Goal: Information Seeking & Learning: Learn about a topic

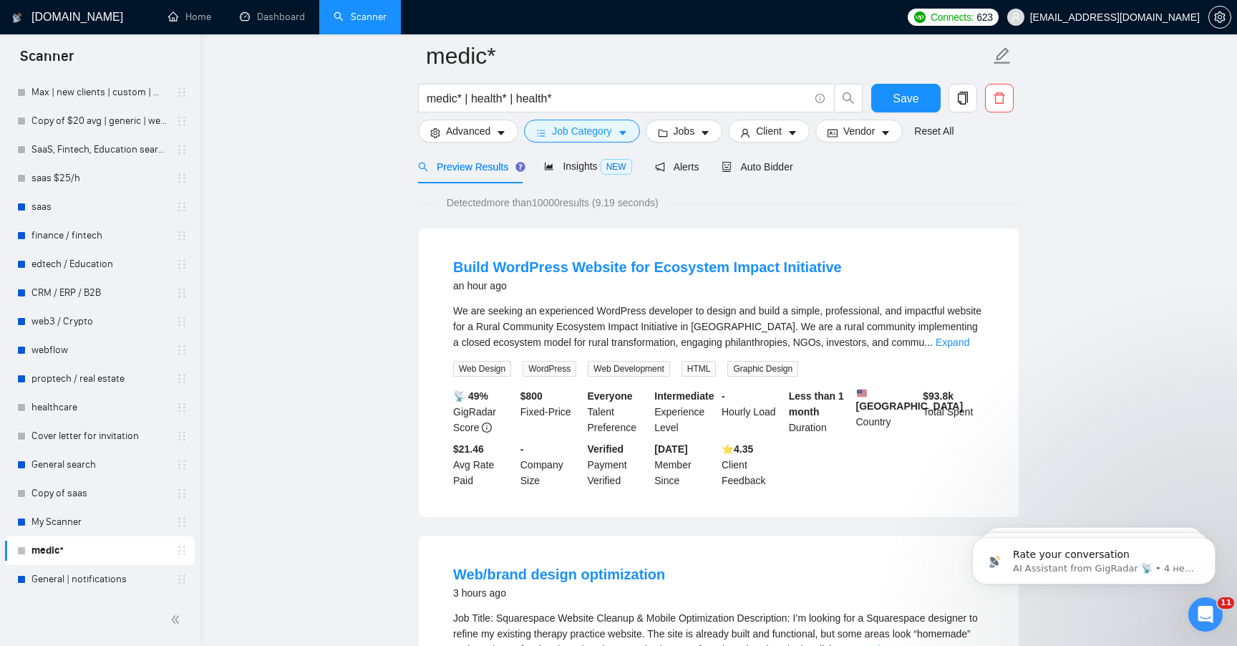
scroll to position [54, 0]
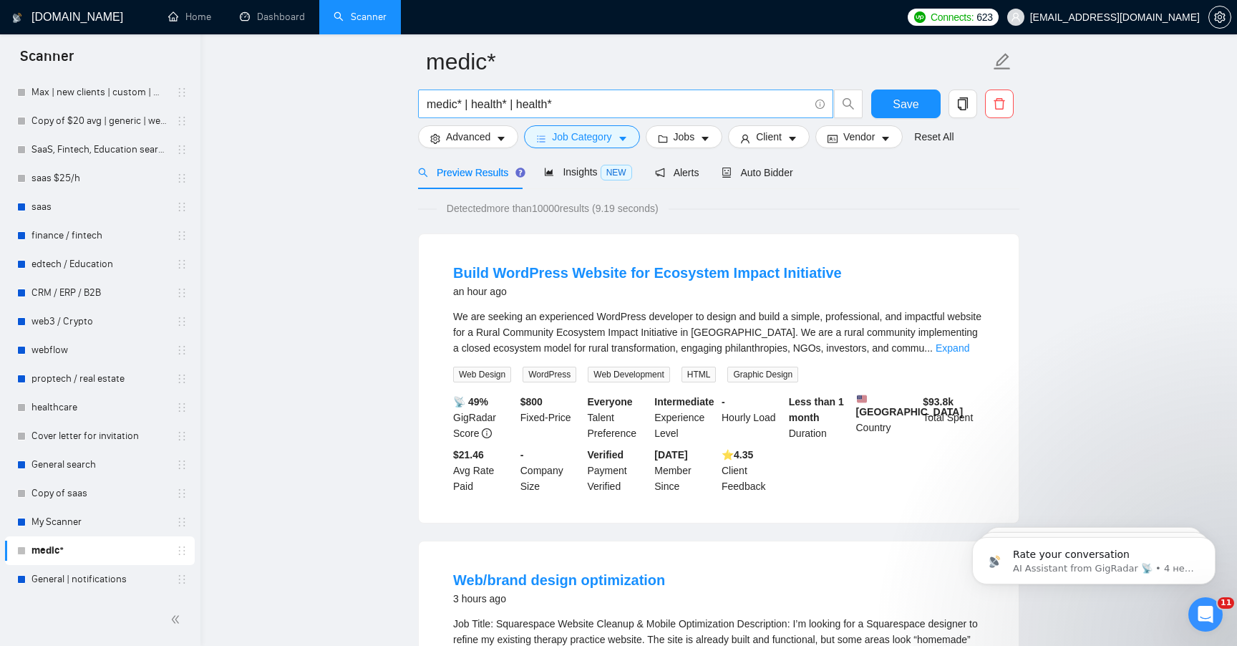
click at [574, 101] on input "medic* | health* | health*" at bounding box center [618, 104] width 382 height 18
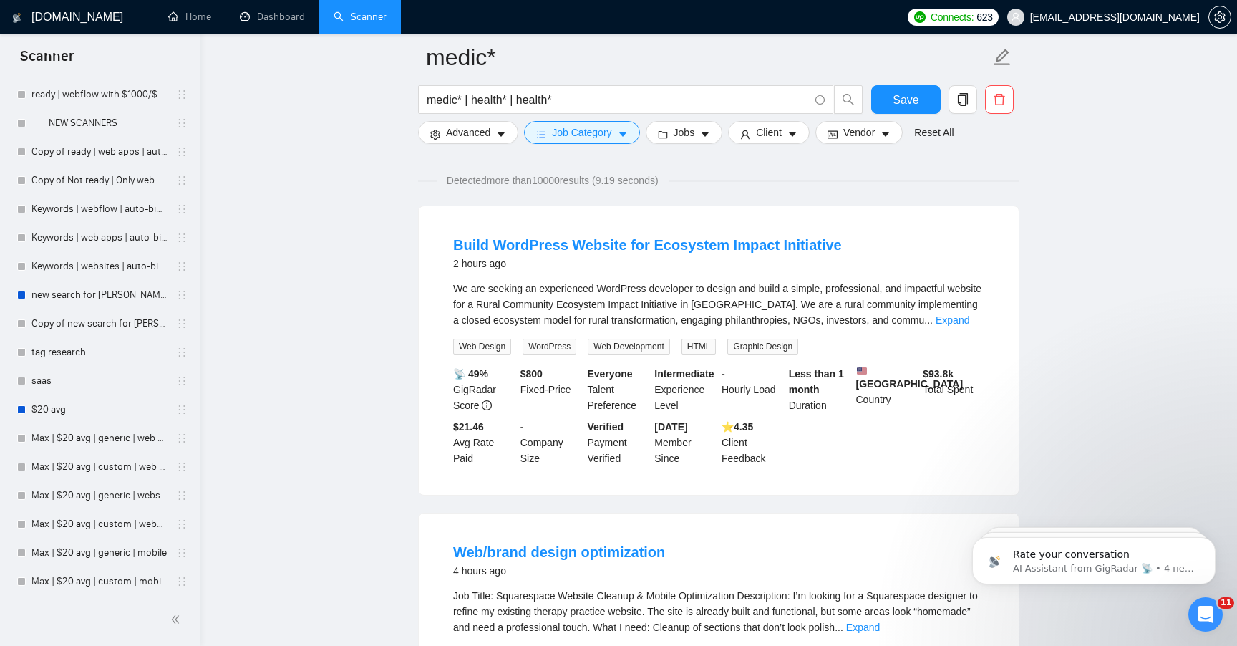
scroll to position [2131, 0]
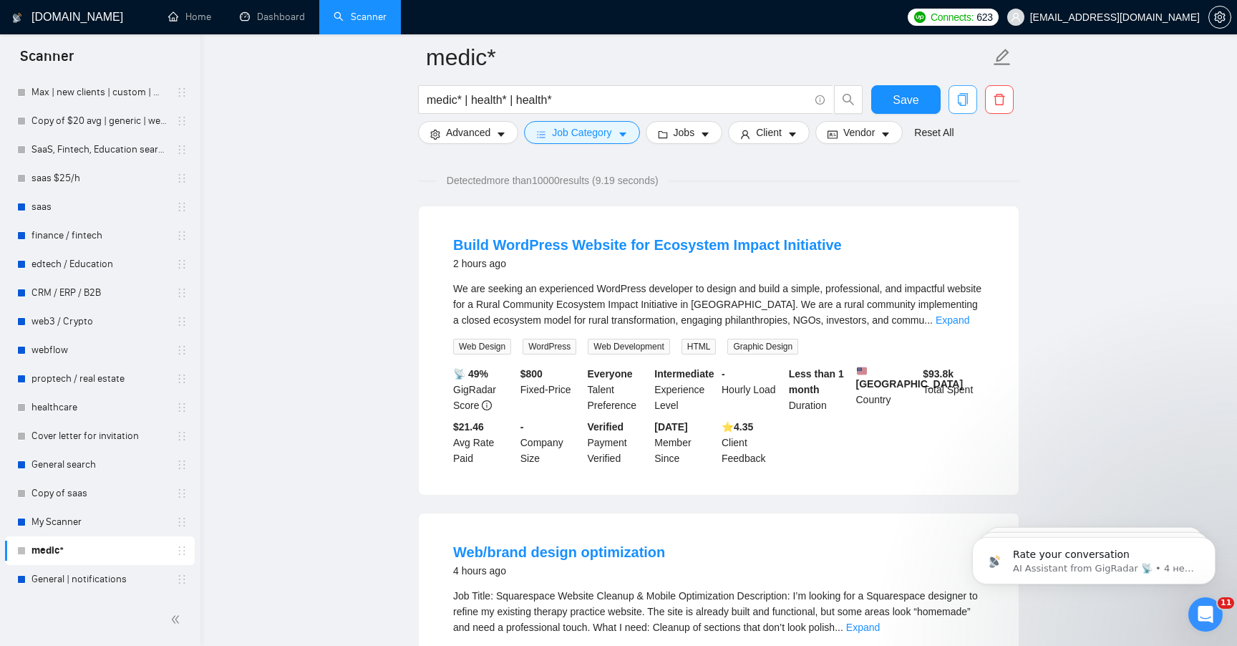
click at [962, 107] on button "button" at bounding box center [963, 99] width 29 height 29
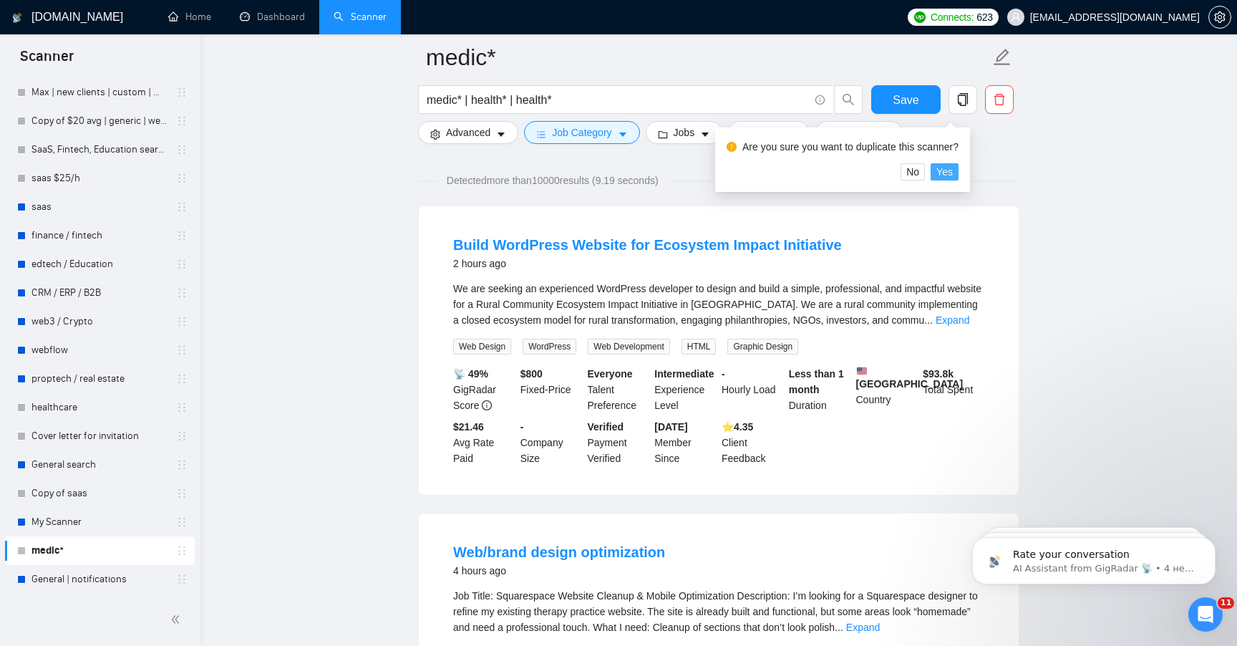
click at [953, 168] on span "Yes" at bounding box center [945, 172] width 16 height 16
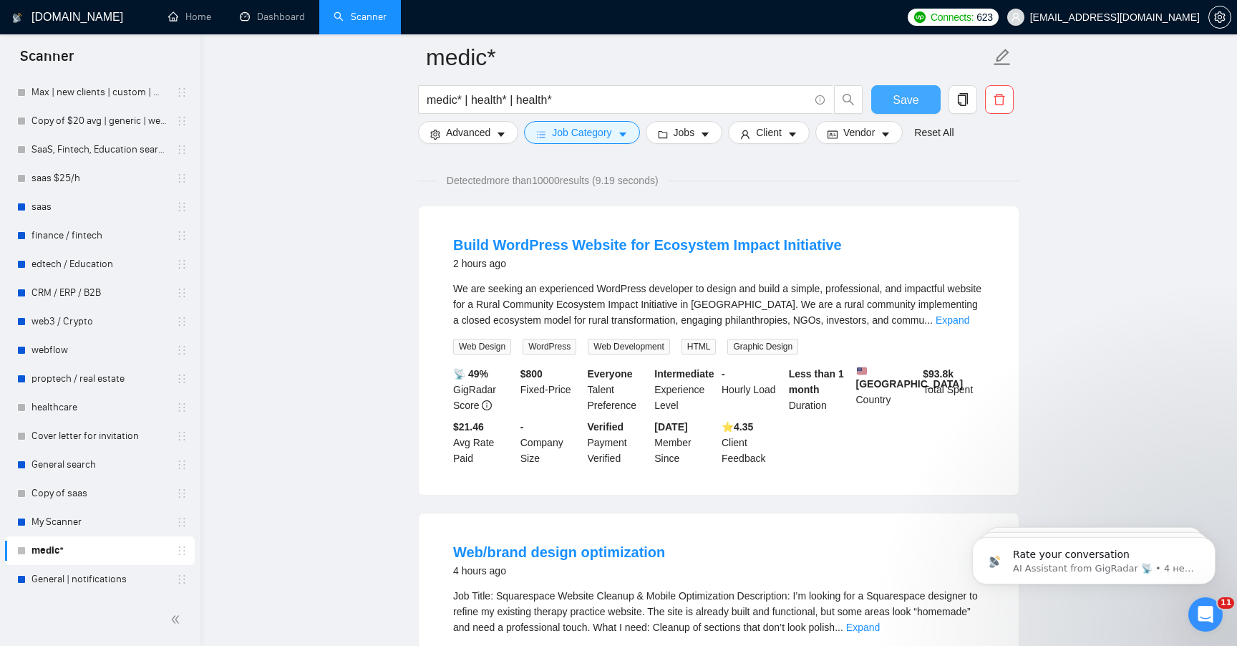
click at [874, 96] on button "Save" at bounding box center [905, 99] width 69 height 29
click at [922, 90] on button "Save" at bounding box center [905, 99] width 69 height 29
click at [954, 108] on button "button" at bounding box center [963, 99] width 29 height 29
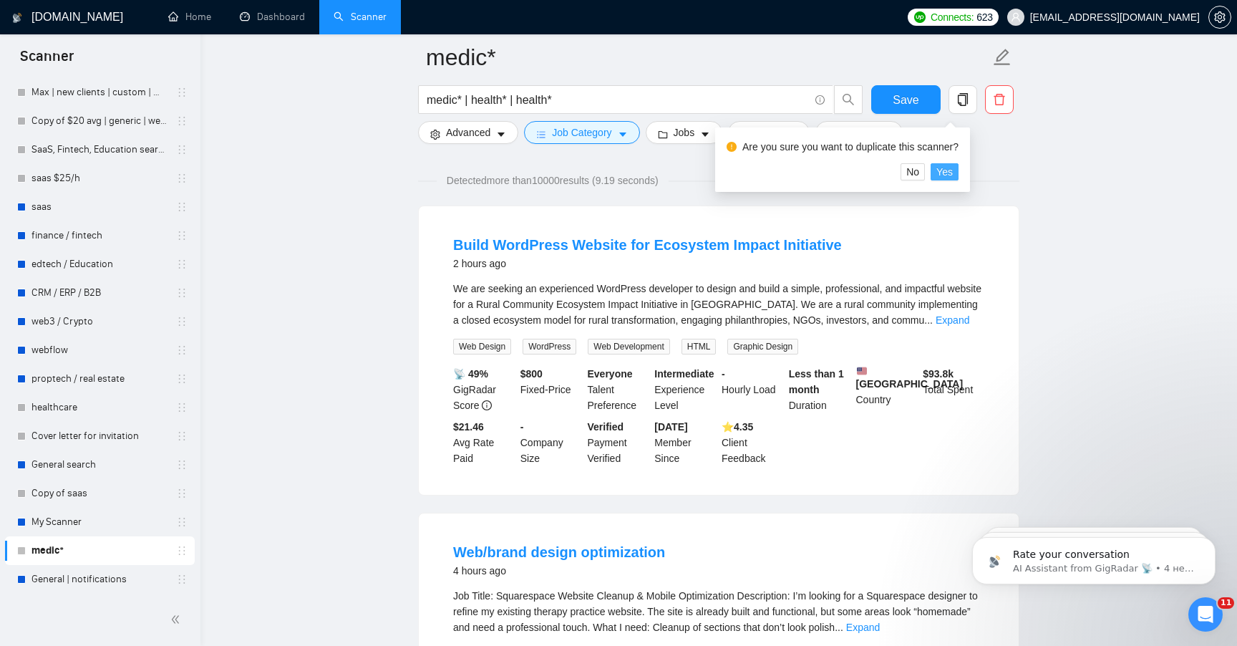
click at [940, 170] on button "Yes" at bounding box center [945, 171] width 28 height 17
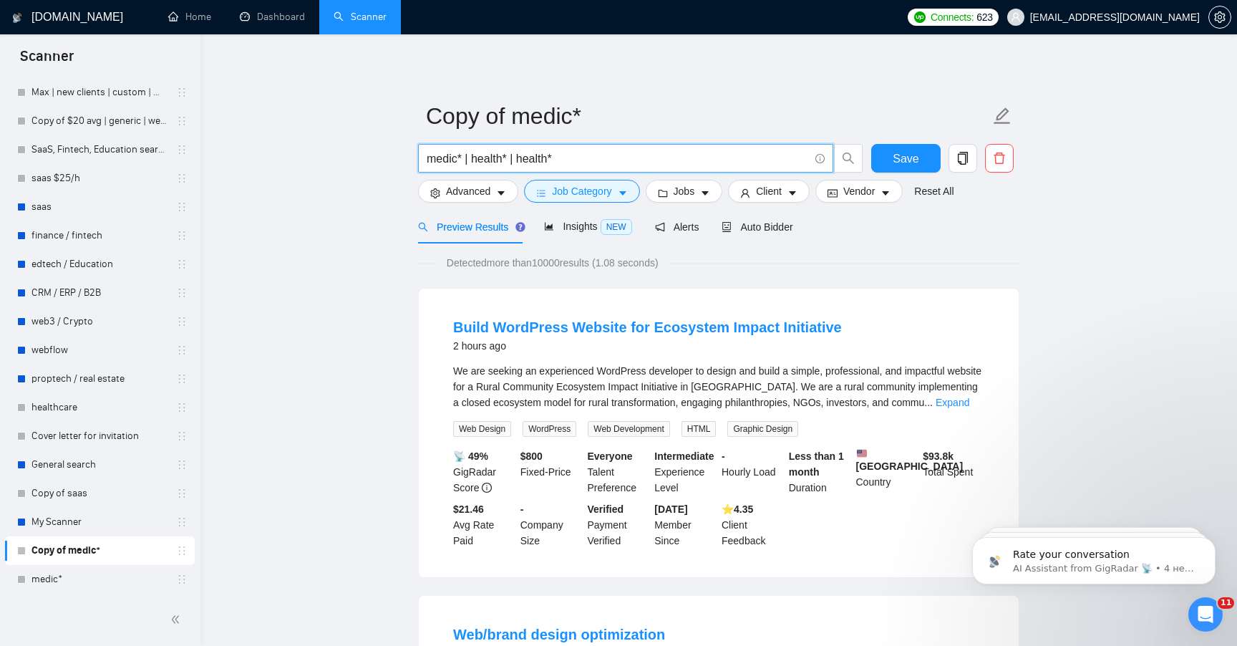
click at [619, 160] on input "medic* | health* | health*" at bounding box center [618, 159] width 382 height 18
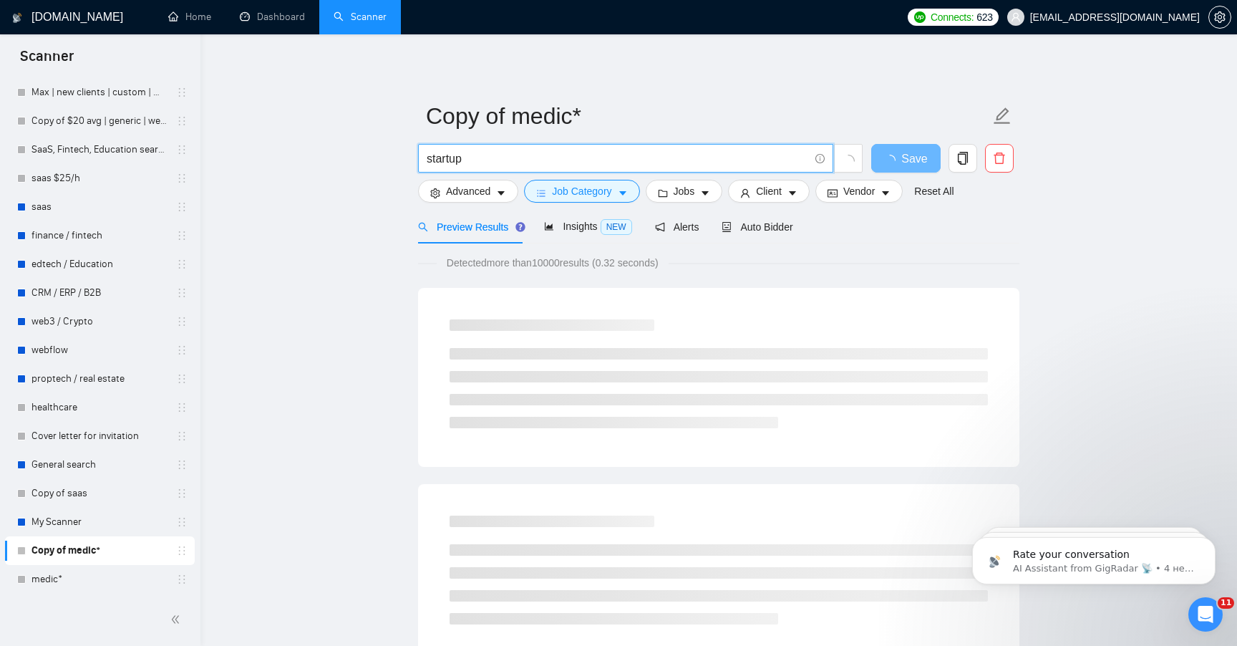
type input "startup"
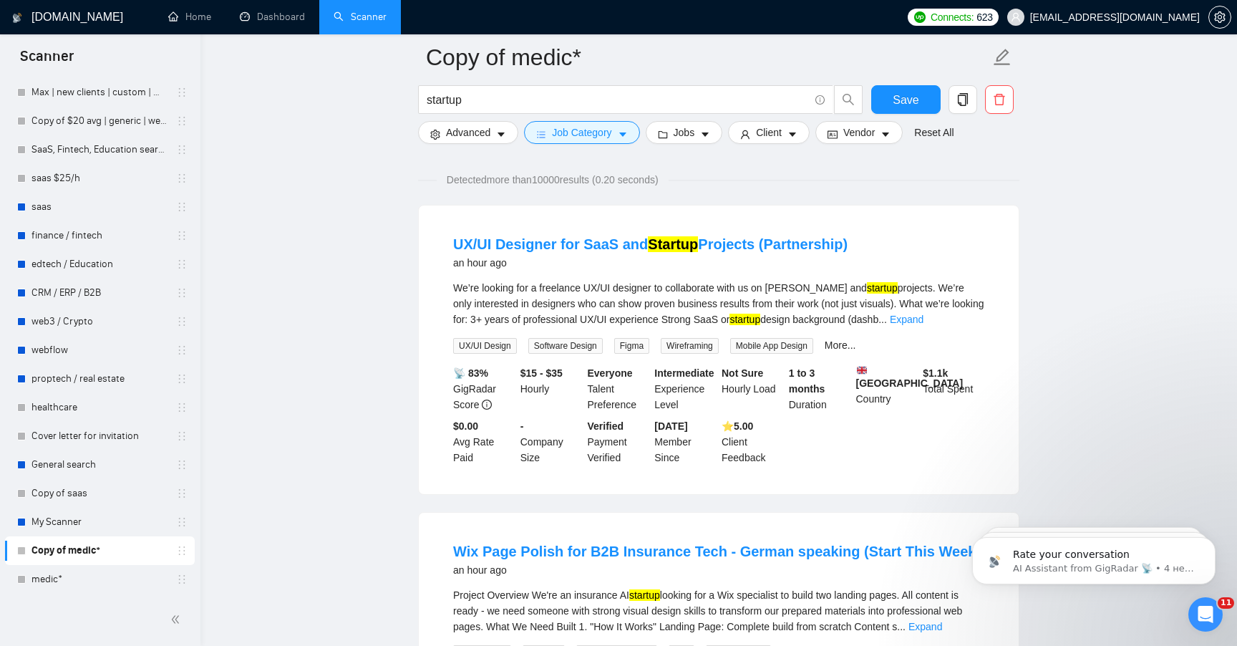
scroll to position [100, 0]
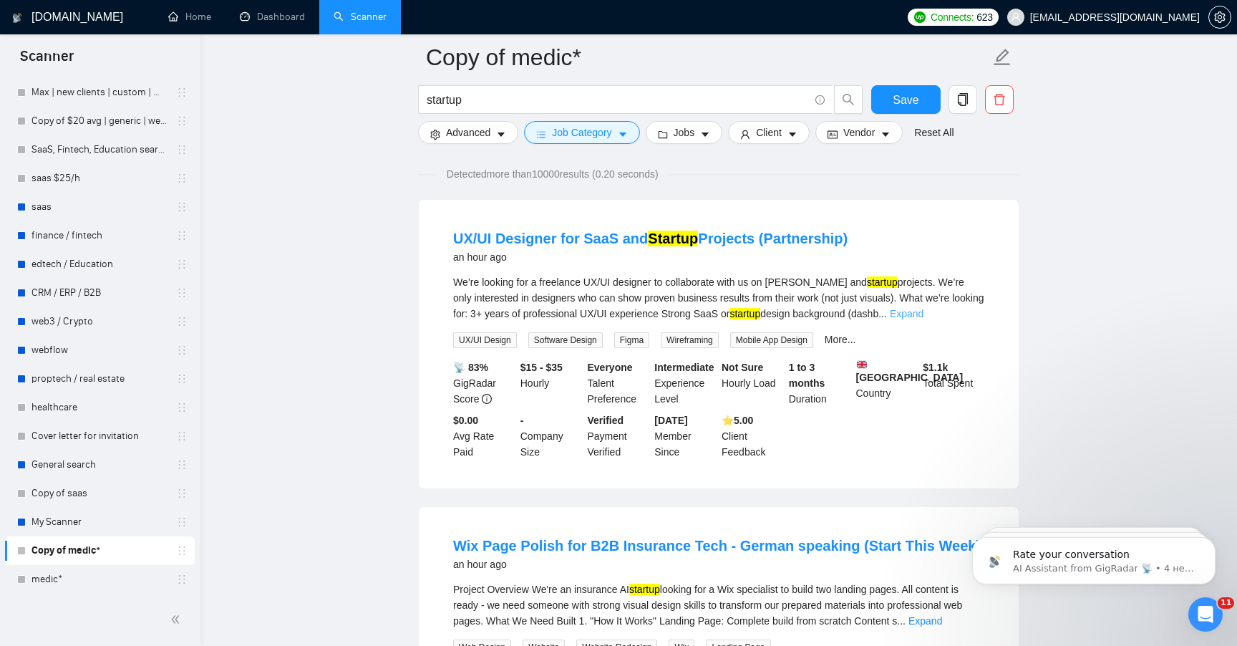
click at [924, 311] on link "Expand" at bounding box center [907, 313] width 34 height 11
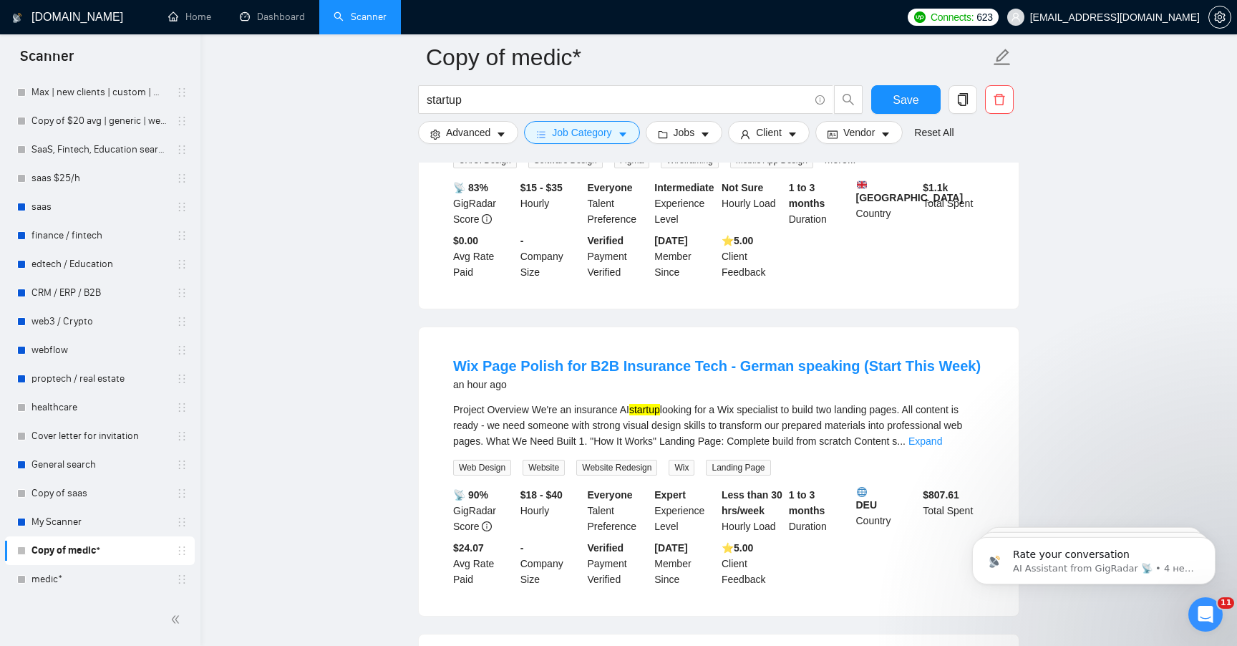
scroll to position [0, 0]
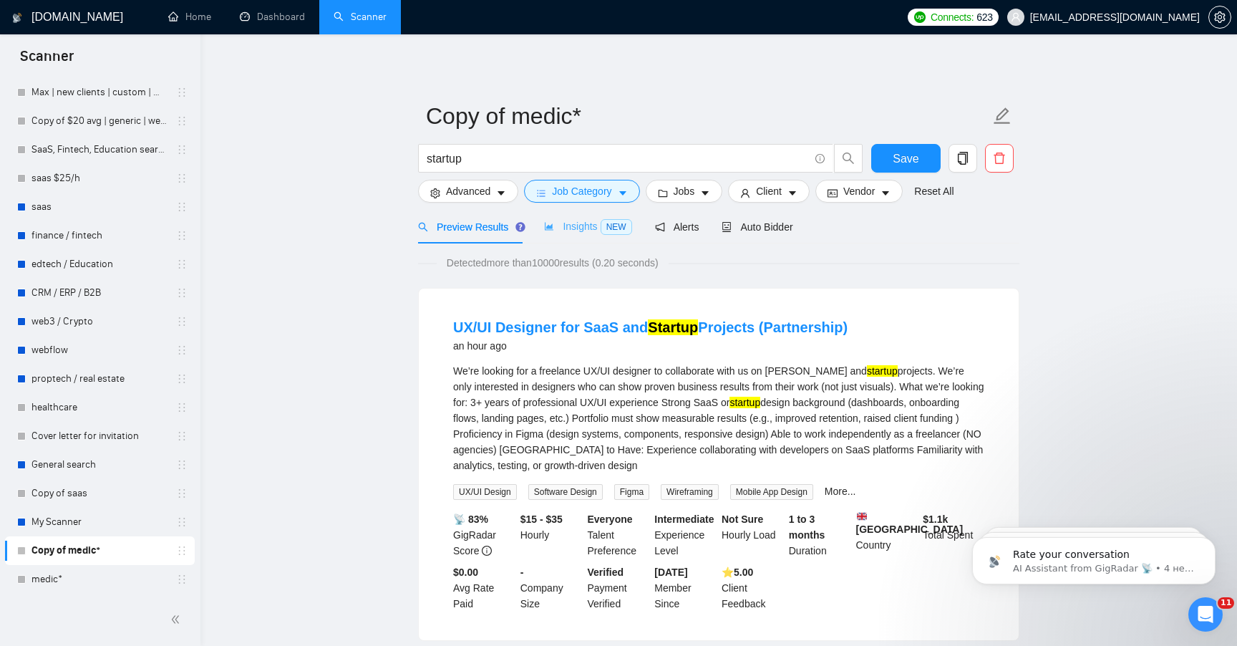
click at [590, 240] on div "Insights NEW" at bounding box center [587, 227] width 87 height 34
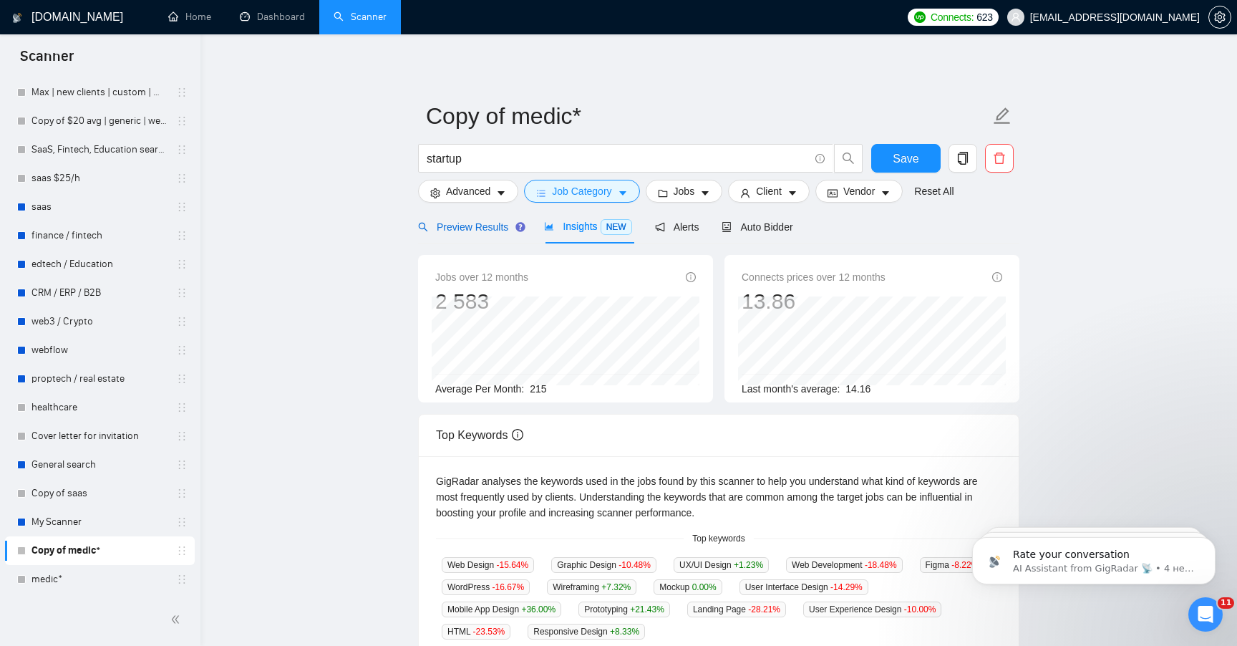
click at [480, 234] on div "Preview Results" at bounding box center [469, 227] width 103 height 16
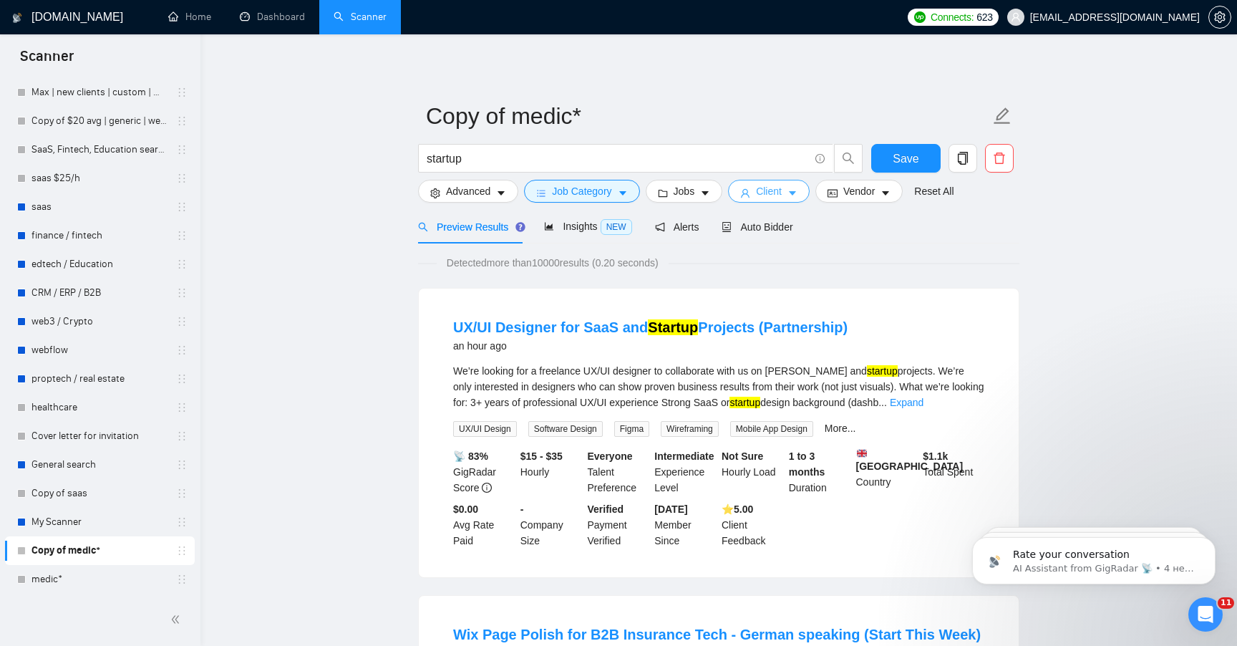
click at [750, 191] on icon "user" at bounding box center [745, 193] width 10 height 10
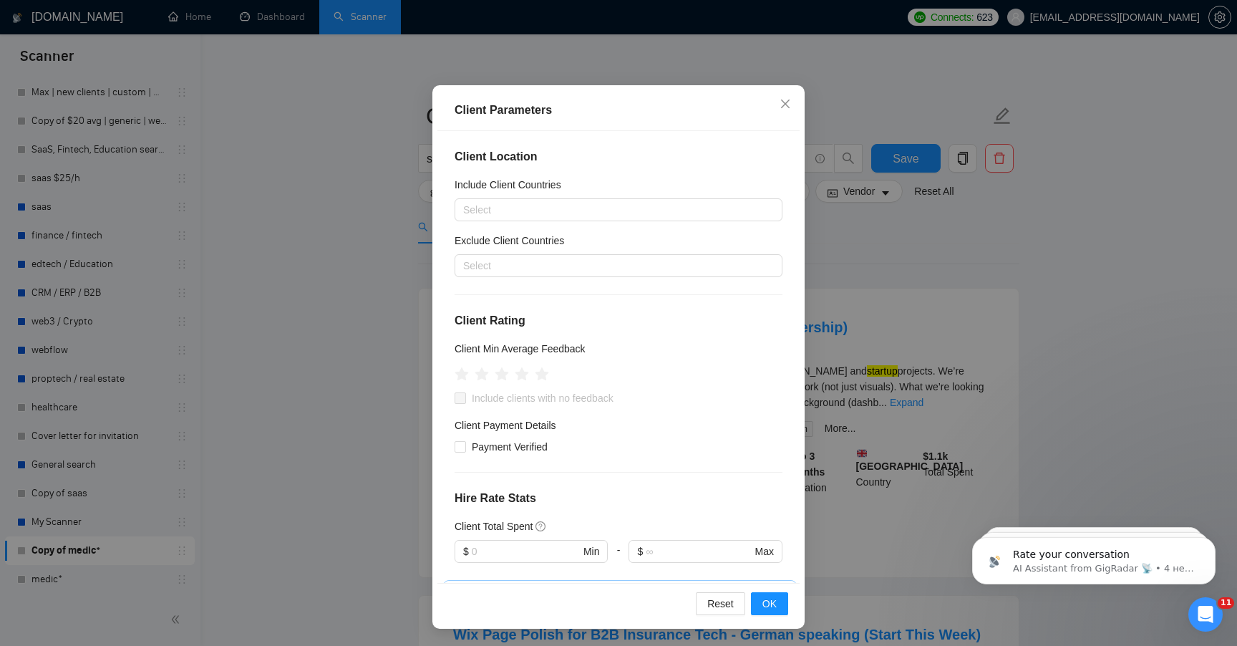
scroll to position [349, 0]
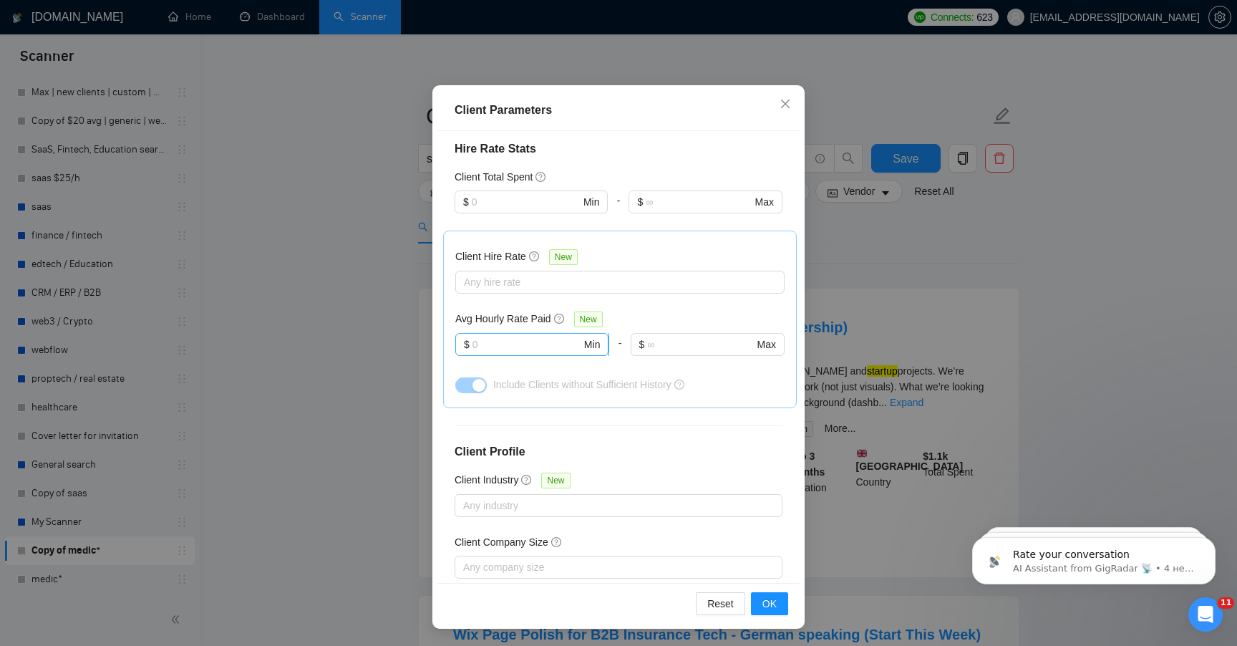
click at [528, 347] on input "text" at bounding box center [527, 345] width 109 height 16
type input "30"
click at [471, 378] on button "button" at bounding box center [471, 385] width 32 height 16
click at [533, 420] on div "Client Location Include Client Countries Select Exclude Client Countries Select…" at bounding box center [619, 357] width 362 height 452
click at [780, 599] on button "OK" at bounding box center [769, 603] width 37 height 23
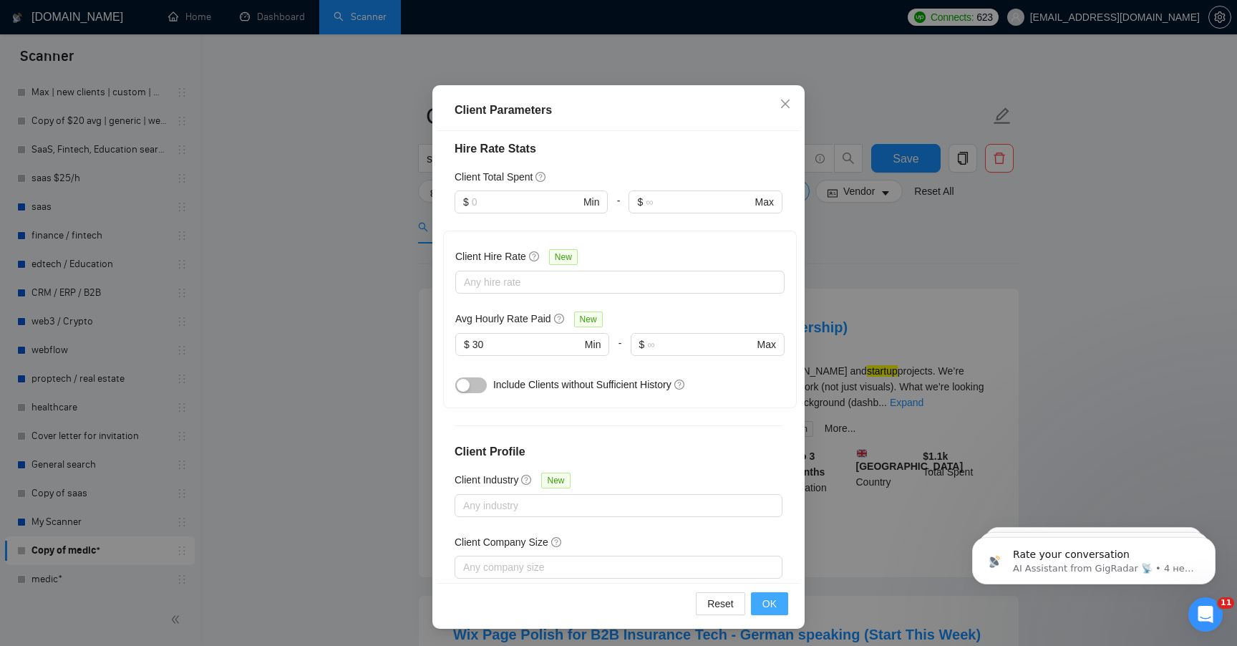
scroll to position [1, 0]
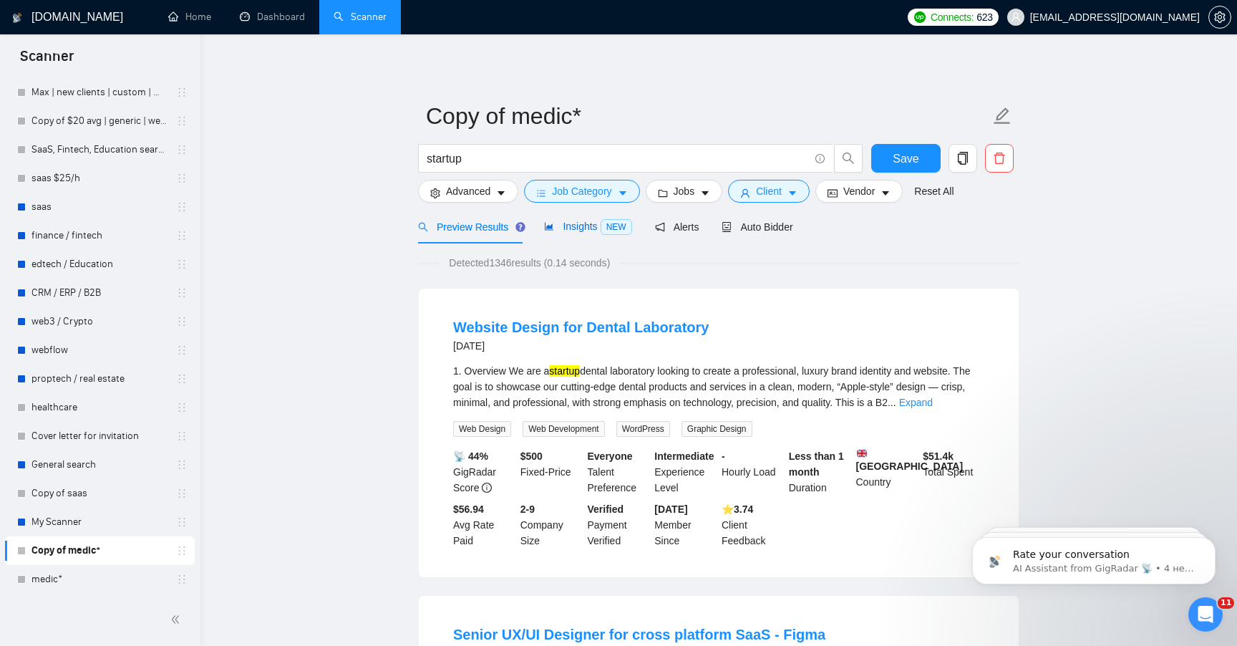
click at [573, 232] on div "Insights NEW" at bounding box center [587, 226] width 87 height 16
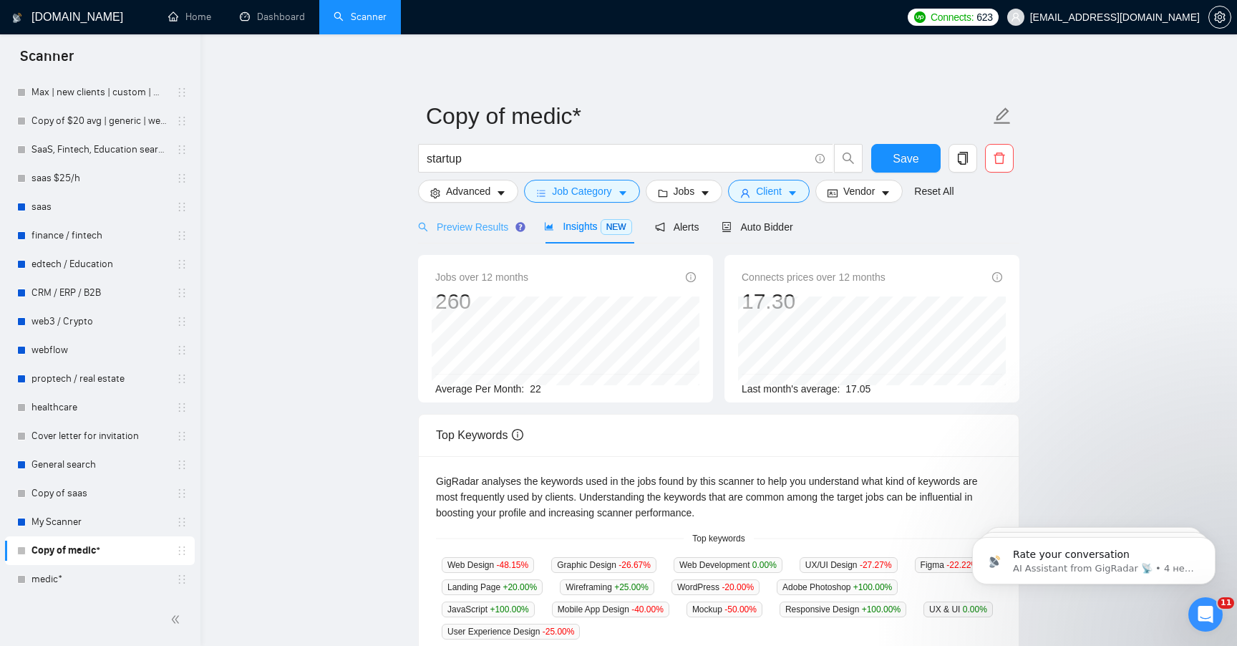
click at [472, 237] on div "Preview Results" at bounding box center [469, 227] width 103 height 34
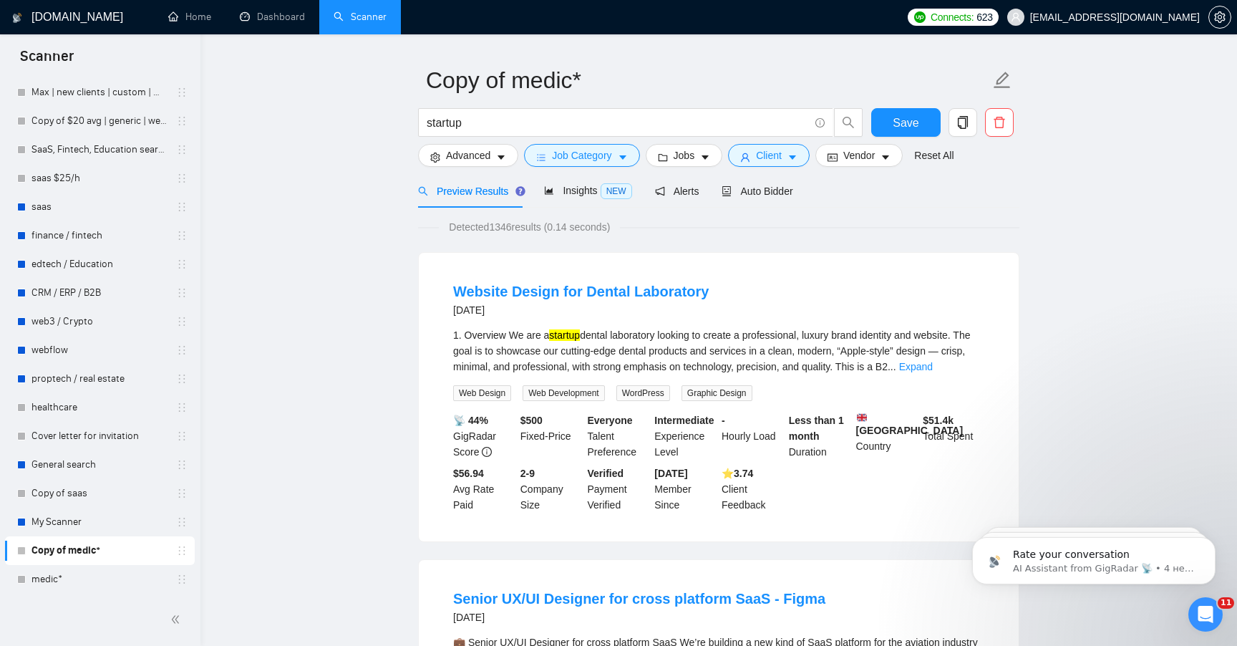
scroll to position [39, 0]
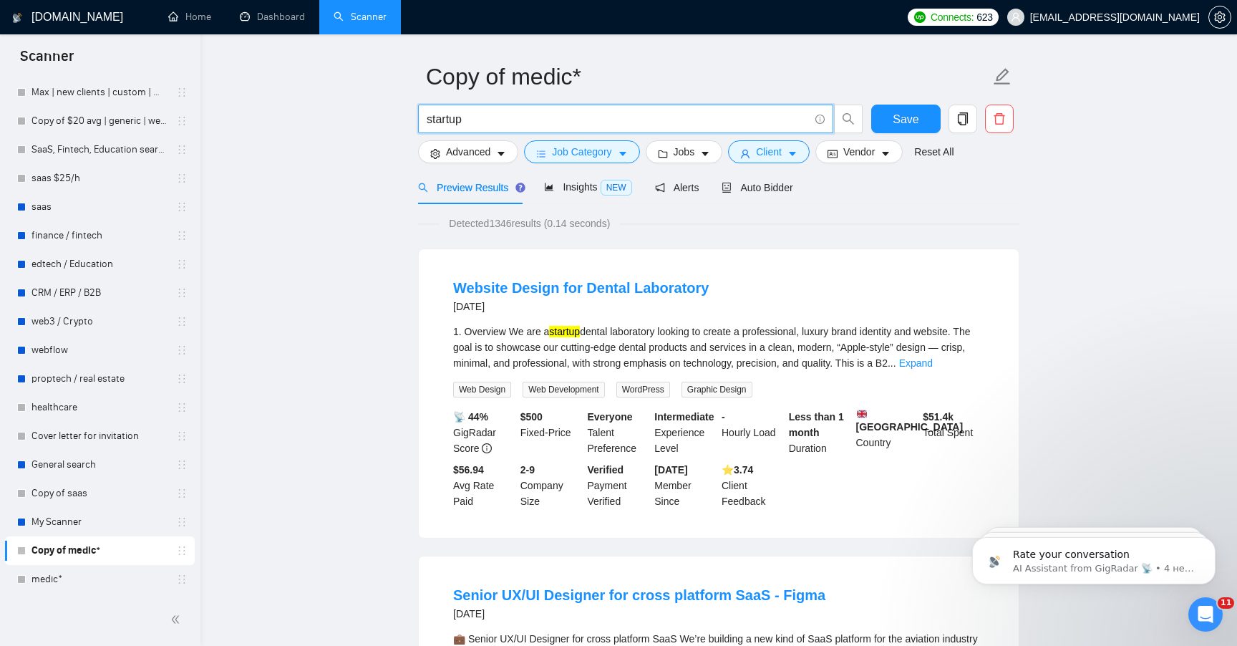
click at [482, 115] on input "startup" at bounding box center [618, 119] width 382 height 18
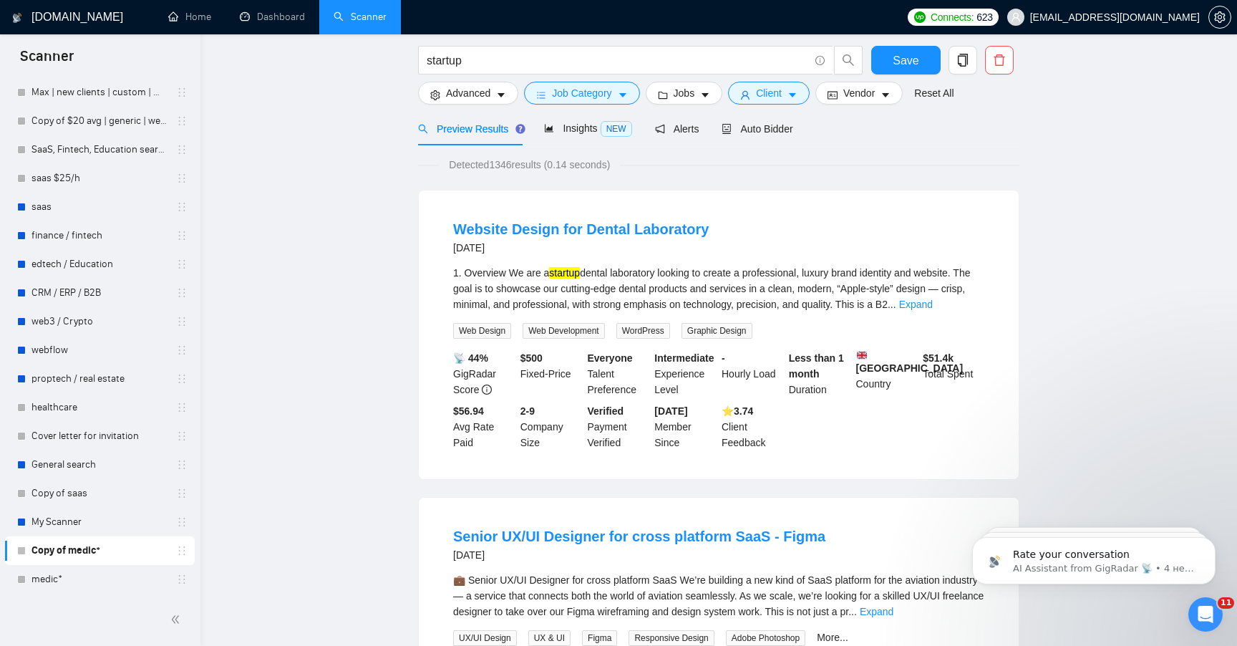
scroll to position [0, 0]
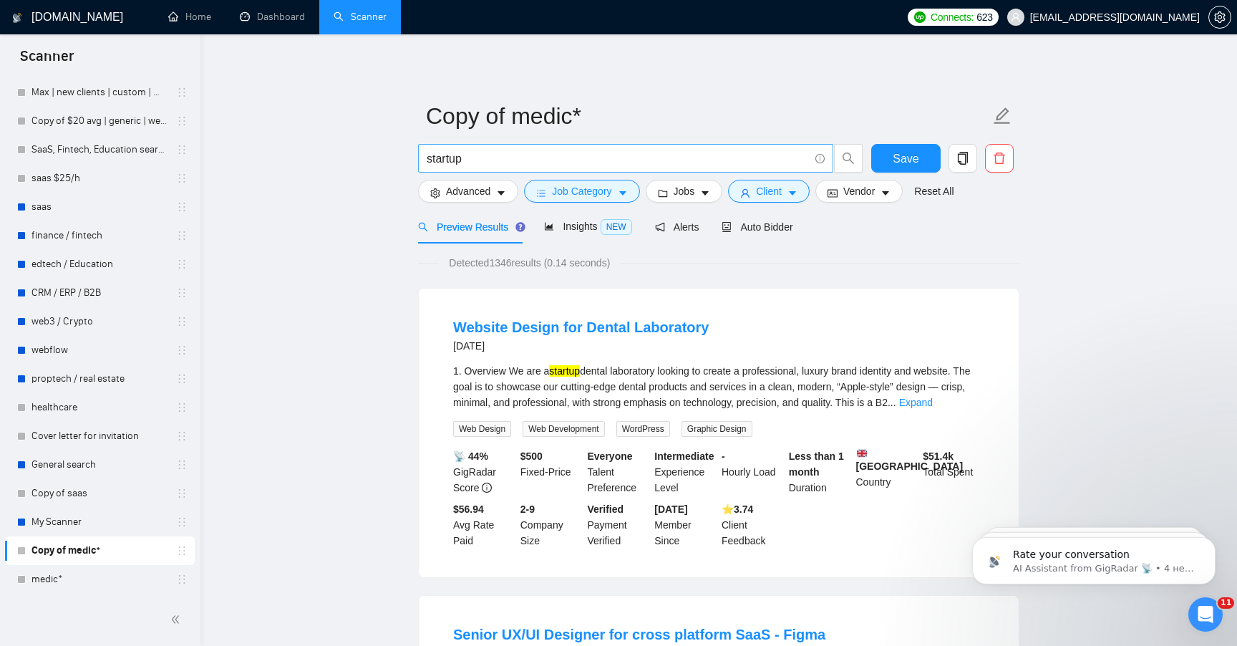
click at [499, 152] on input "startup" at bounding box center [618, 159] width 382 height 18
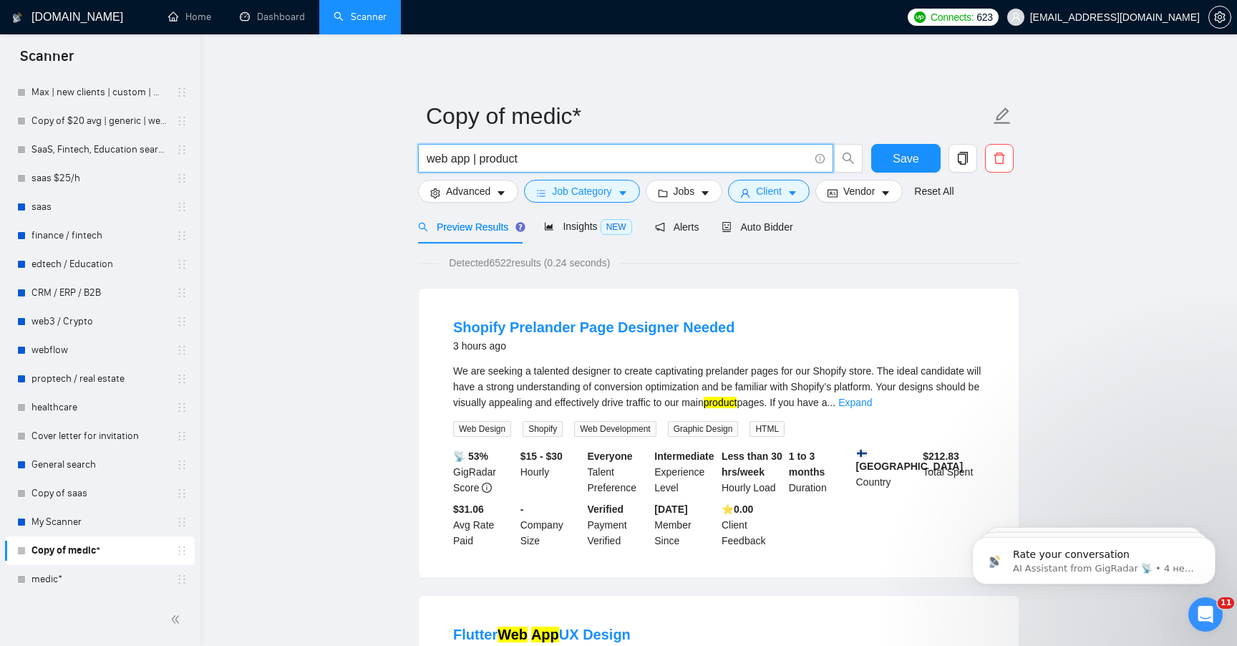
click at [537, 163] on input "web app | product" at bounding box center [618, 159] width 382 height 18
click at [872, 403] on link "Expand" at bounding box center [856, 402] width 34 height 11
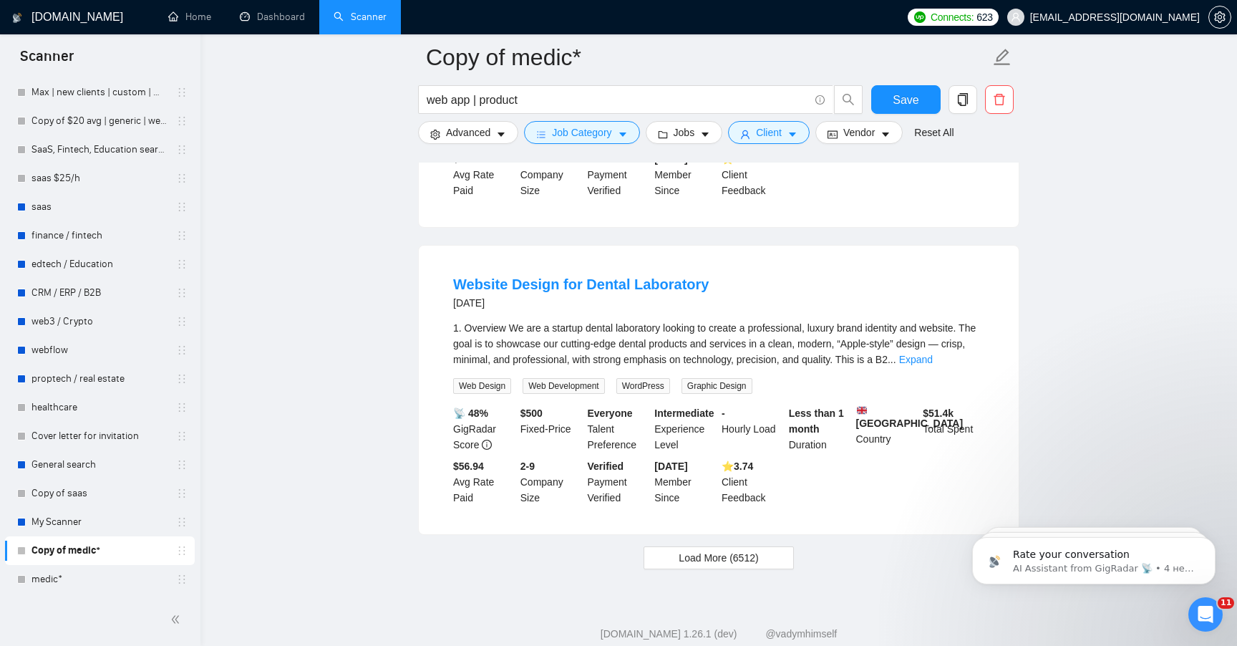
scroll to position [2821, 0]
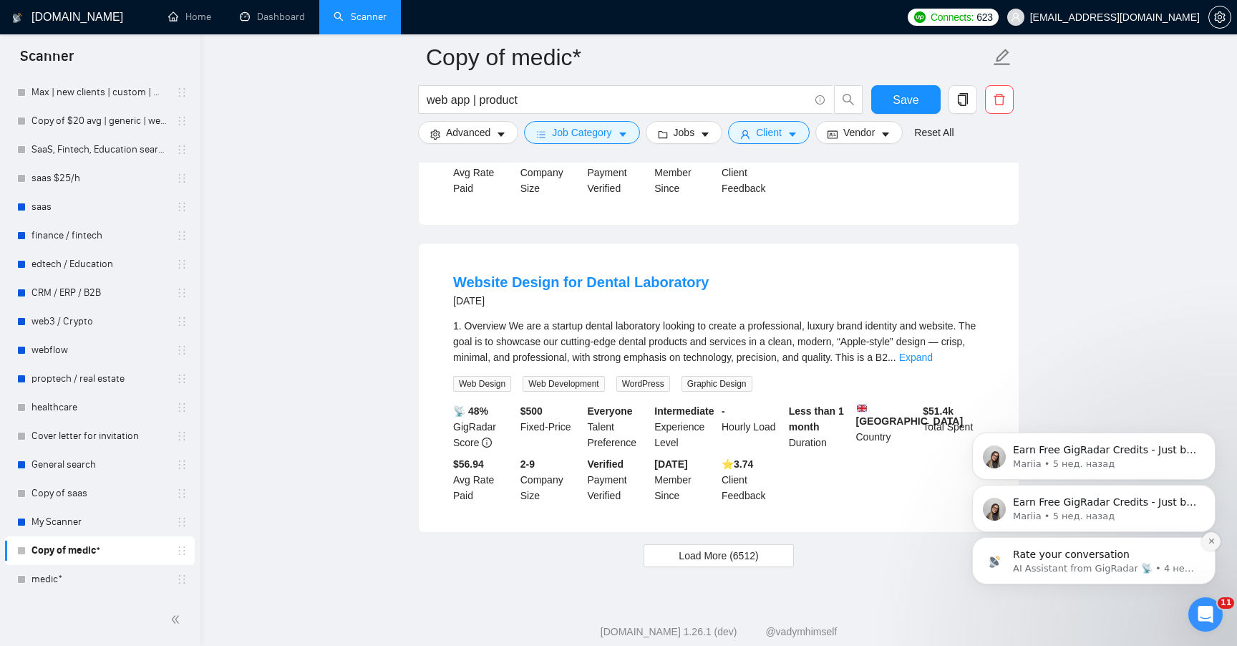
click at [1212, 538] on icon "Dismiss notification" at bounding box center [1212, 541] width 8 height 8
click at [1211, 538] on icon "Dismiss notification" at bounding box center [1212, 541] width 8 height 8
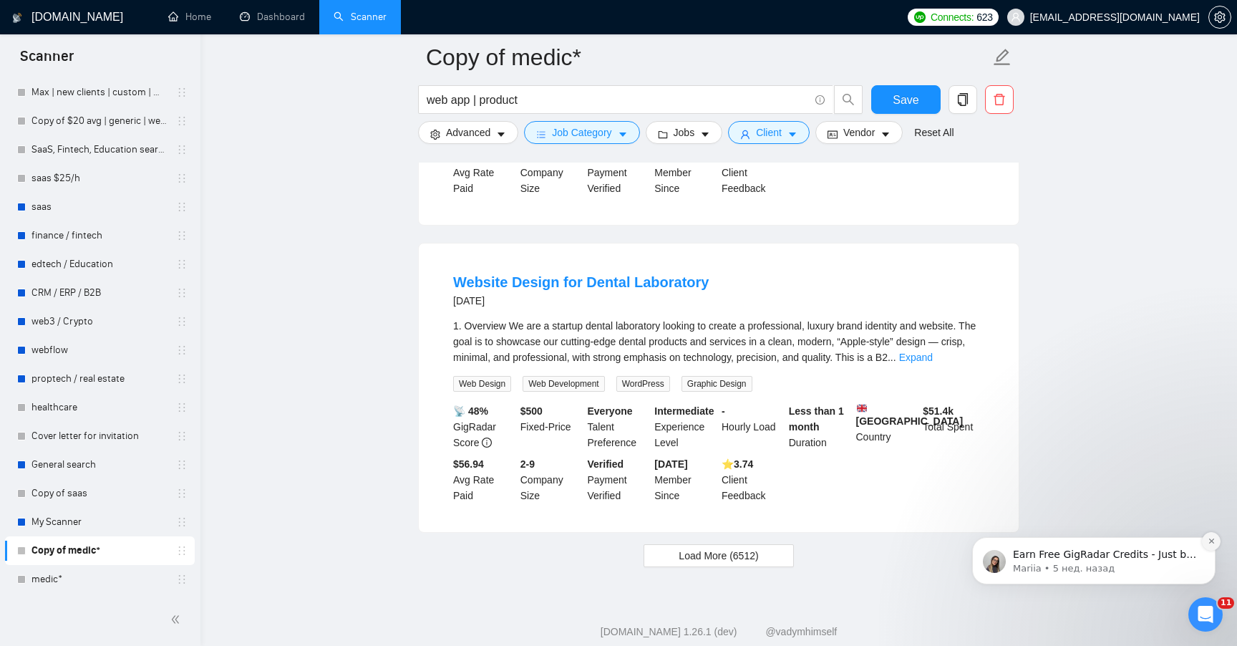
click at [1212, 537] on icon "Dismiss notification" at bounding box center [1212, 541] width 8 height 8
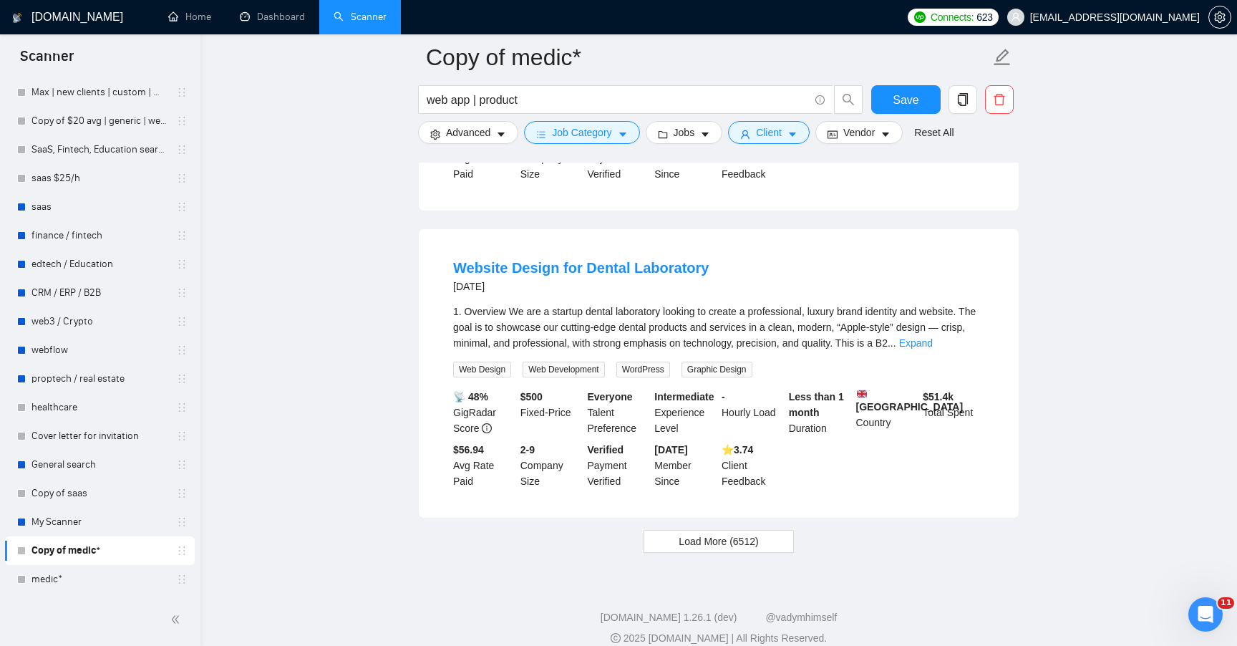
scroll to position [2845, 0]
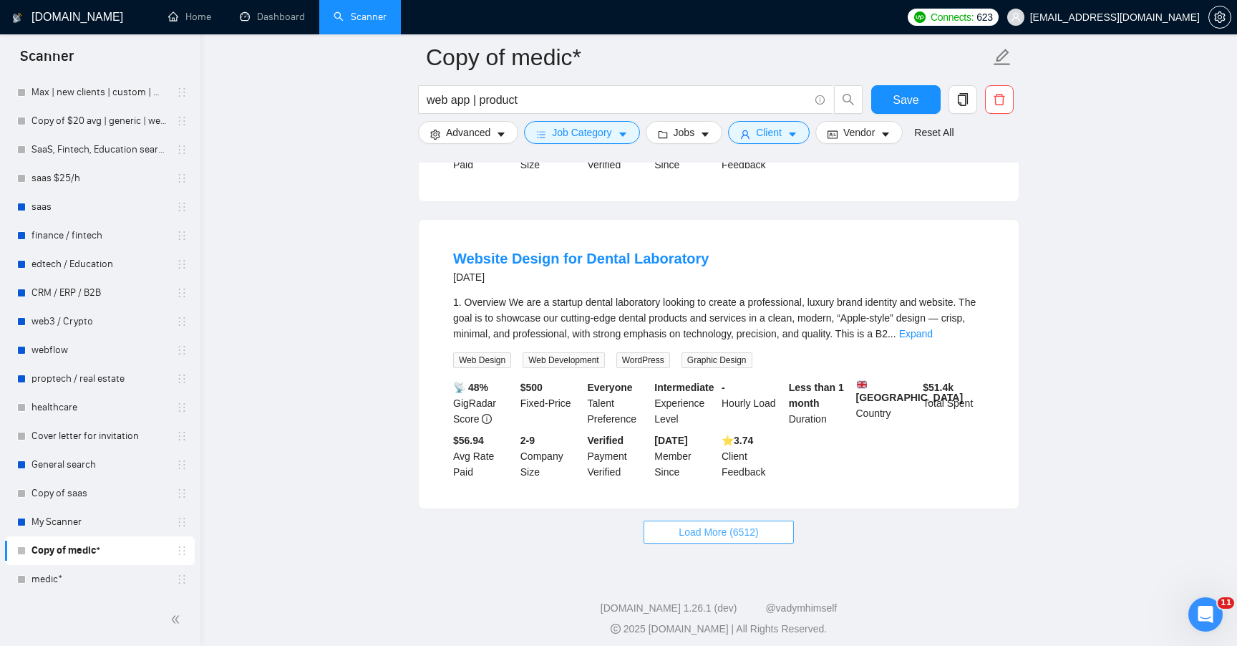
click at [709, 540] on span "Load More (6512)" at bounding box center [718, 532] width 79 height 16
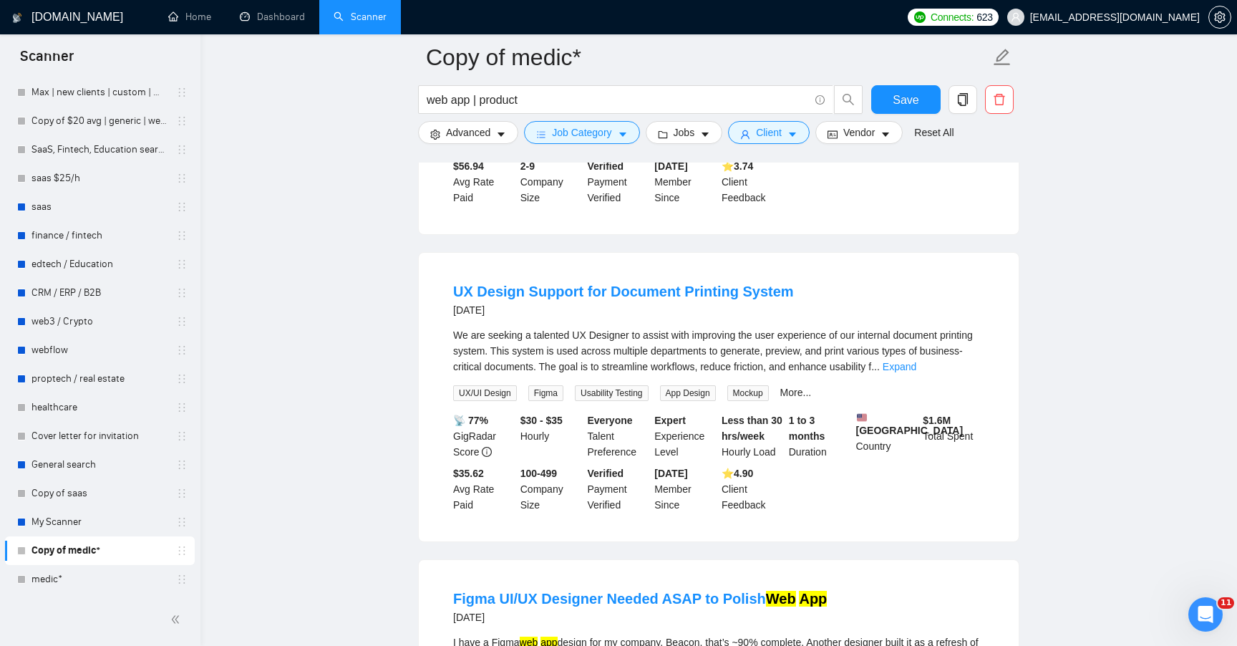
scroll to position [3089, 0]
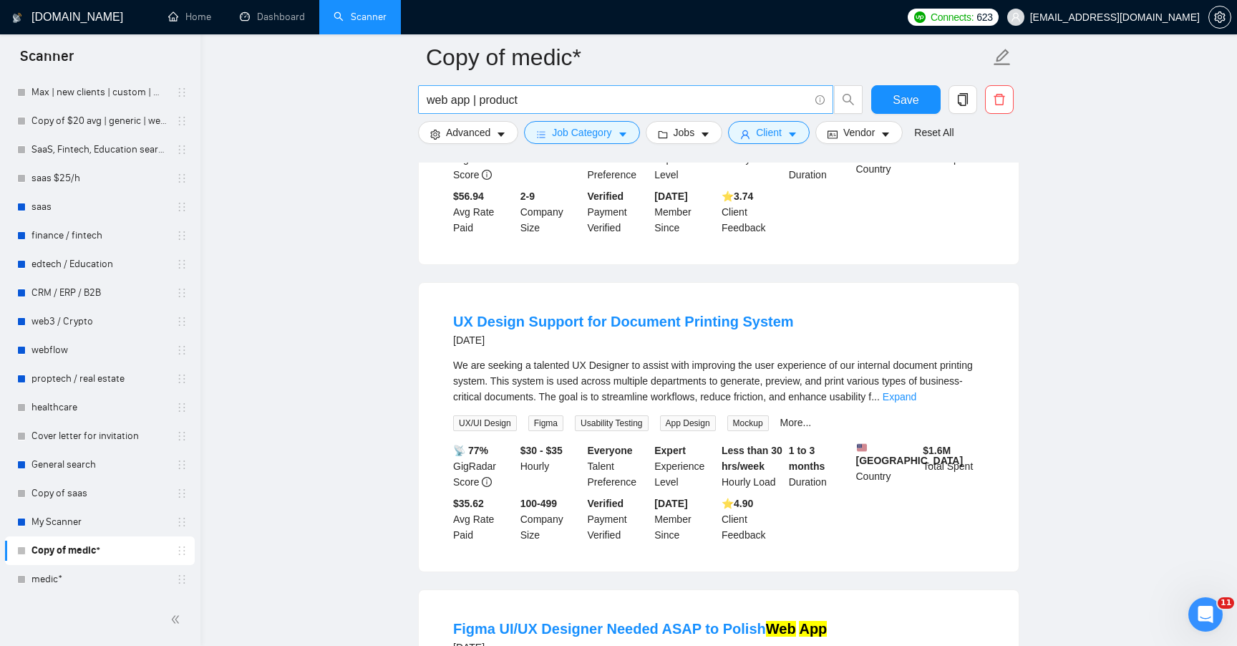
click at [536, 106] on input "web app | product" at bounding box center [618, 100] width 382 height 18
type input "web app | product | platform"
click at [371, 211] on main "Copy of medic* web app | product | platform Save Advanced Job Category Jobs Cli…" at bounding box center [718, 213] width 991 height 6490
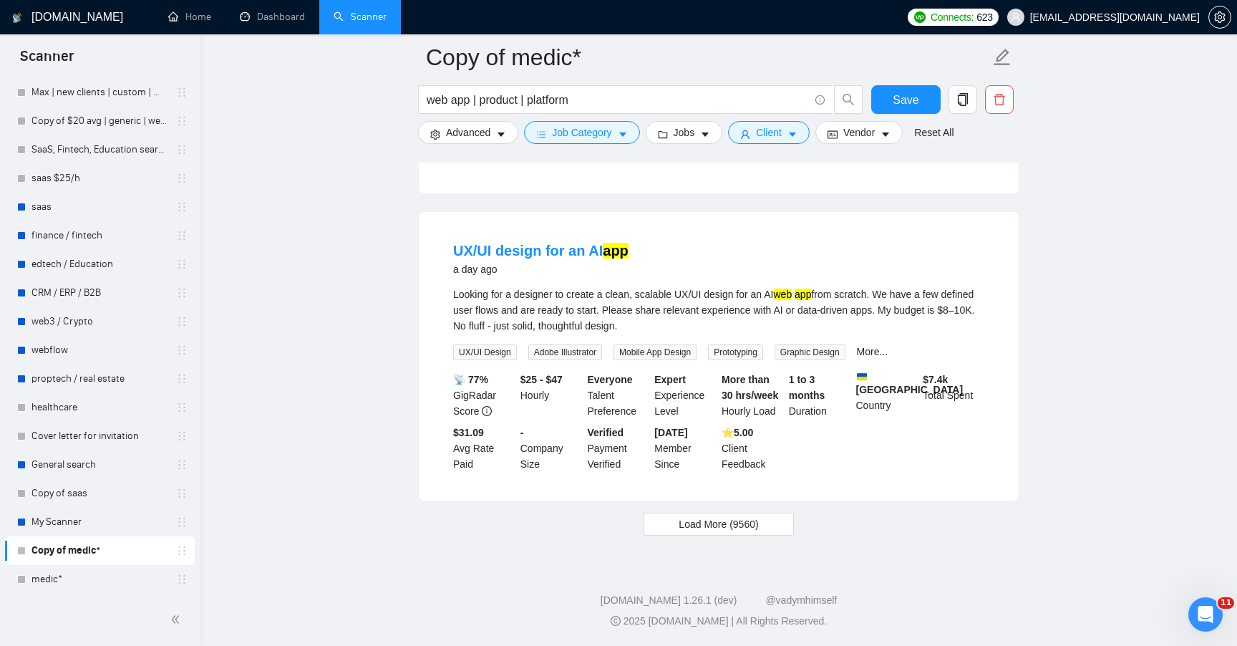
scroll to position [2821, 0]
click at [682, 533] on span "Load More (9560)" at bounding box center [718, 525] width 79 height 16
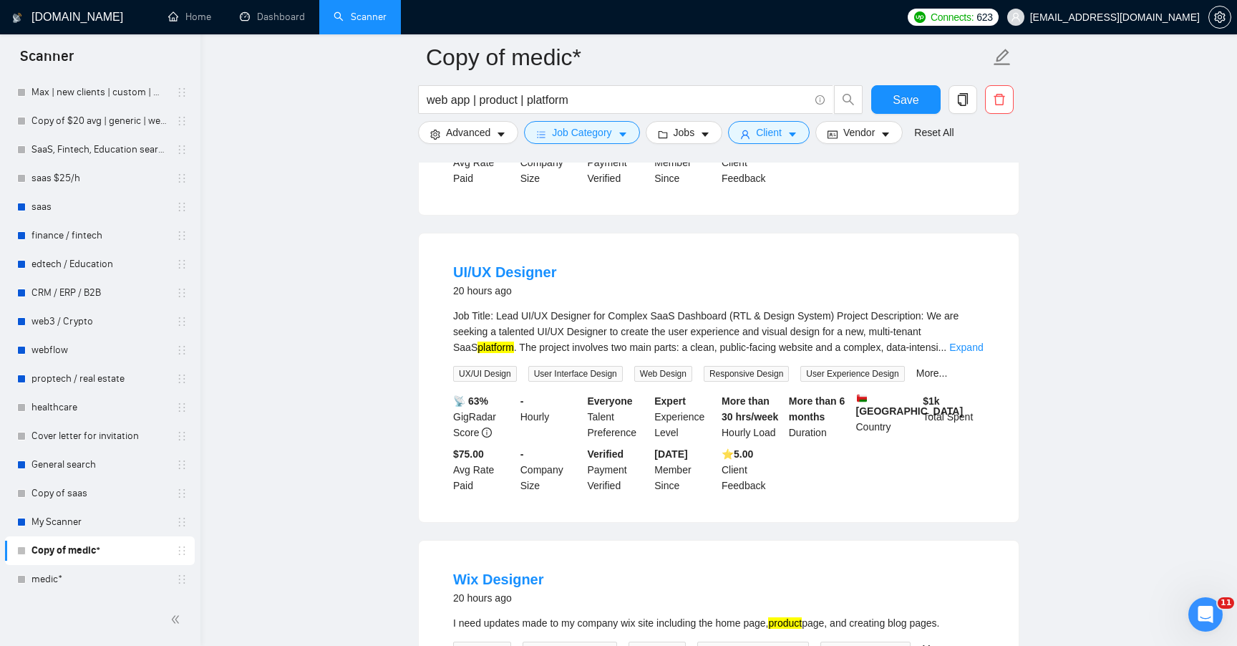
scroll to position [682, 0]
click at [952, 352] on link "Expand" at bounding box center [966, 346] width 34 height 11
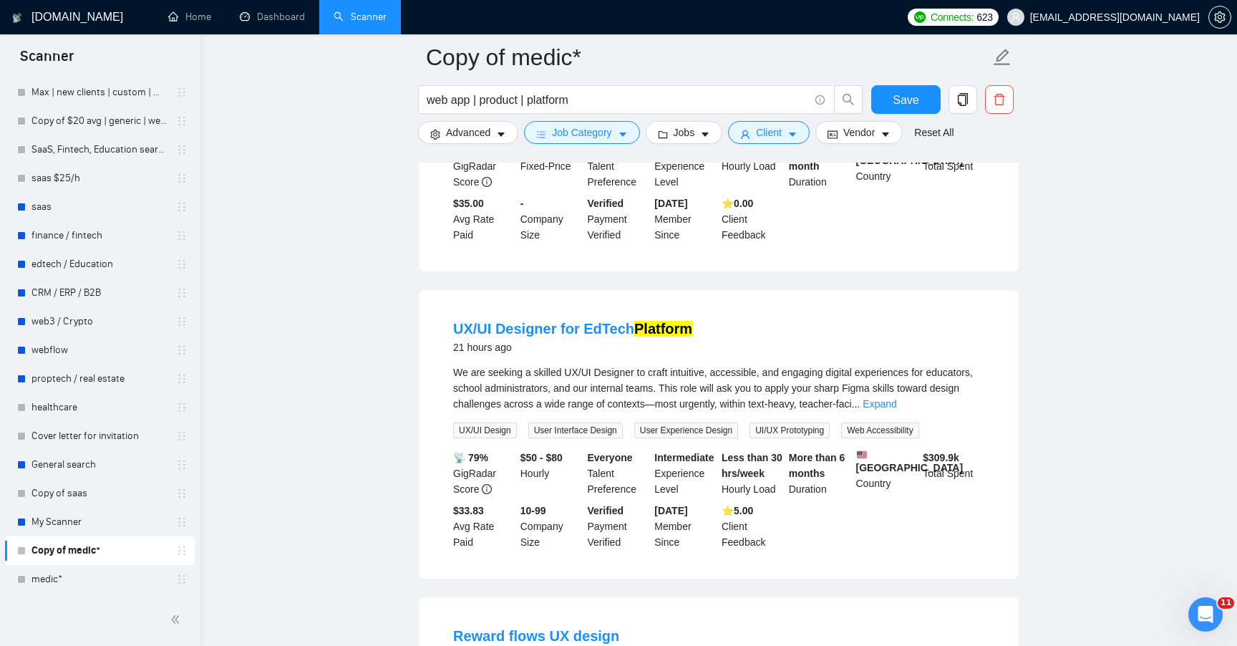
scroll to position [2074, 0]
click at [897, 409] on link "Expand" at bounding box center [880, 402] width 34 height 11
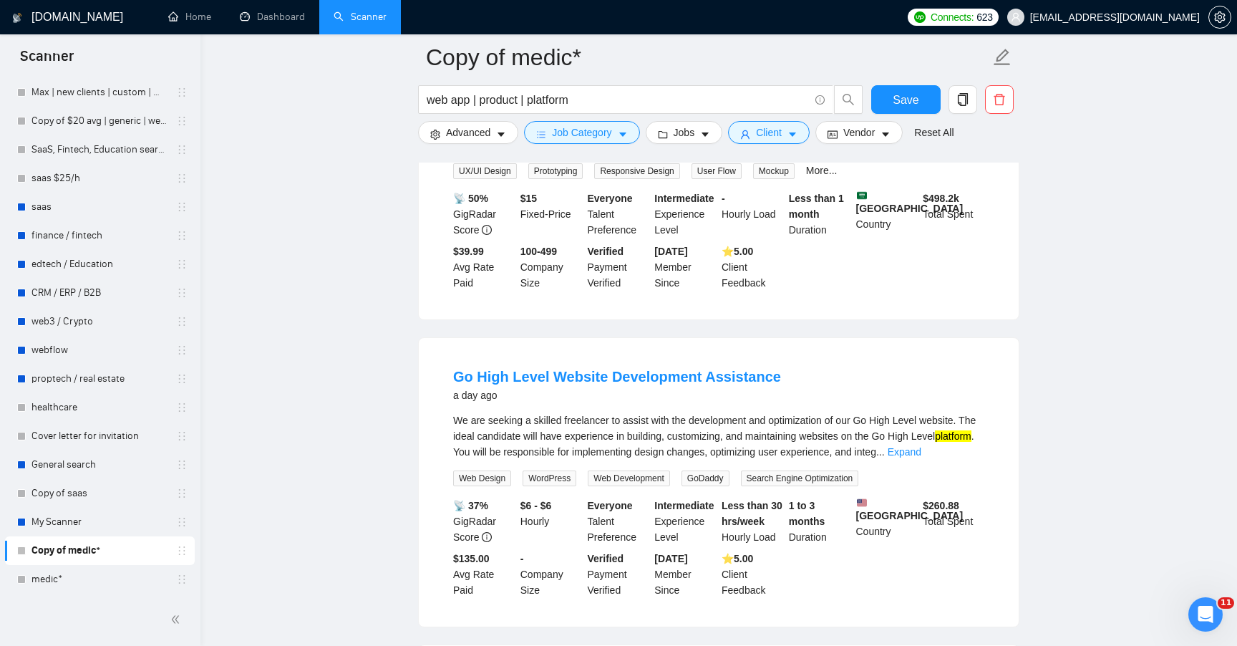
scroll to position [2814, 0]
